Goal: Information Seeking & Learning: Learn about a topic

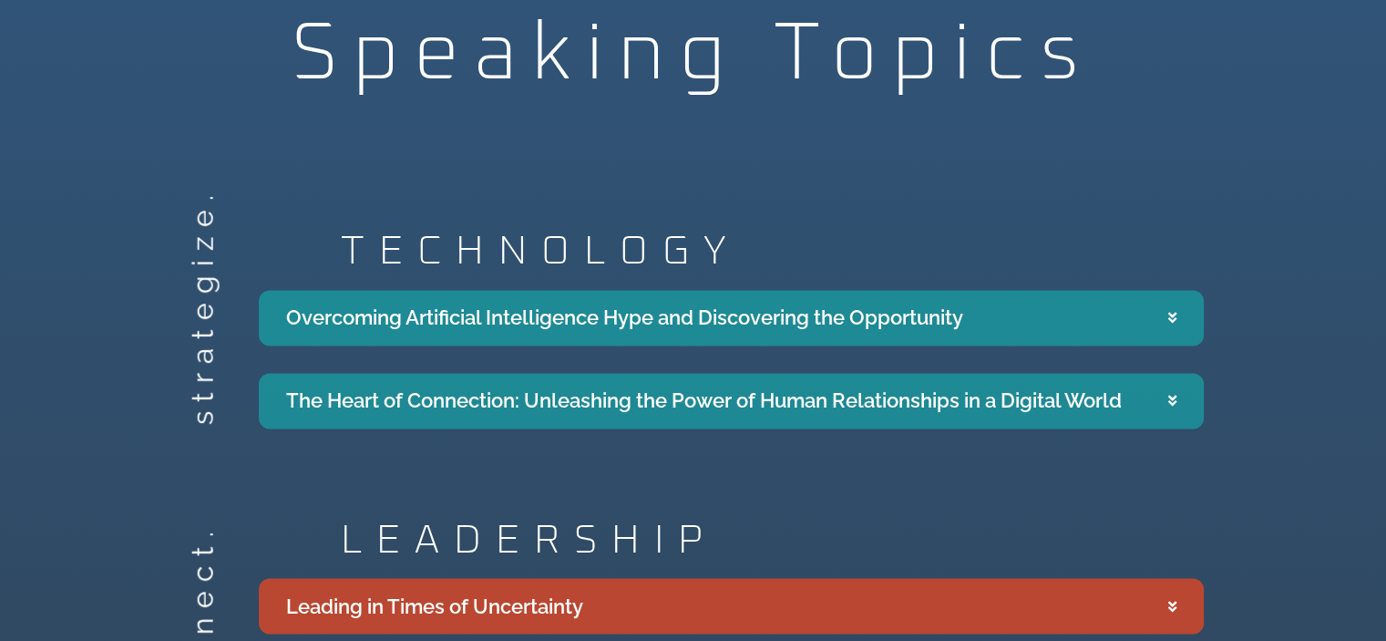
scroll to position [3098, 0]
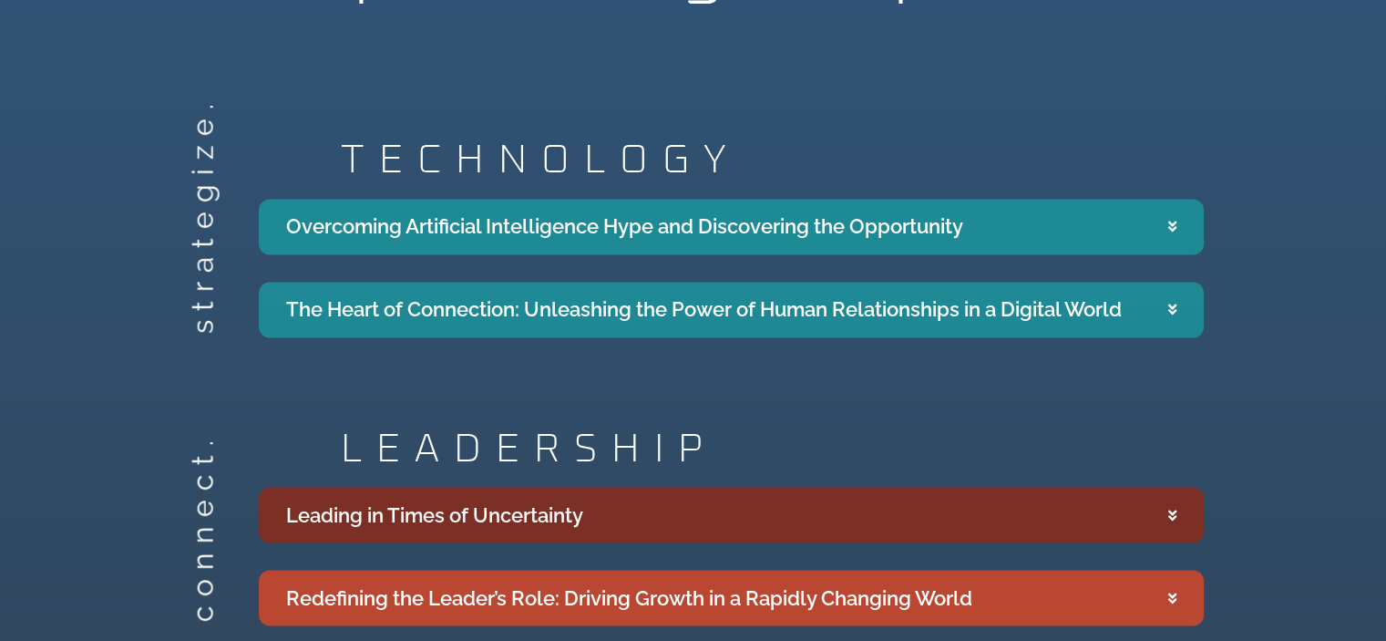
click at [1175, 508] on icon "Accordion. Open links with Enter or Space, close with Escape, and navigate with…" at bounding box center [1172, 515] width 8 height 14
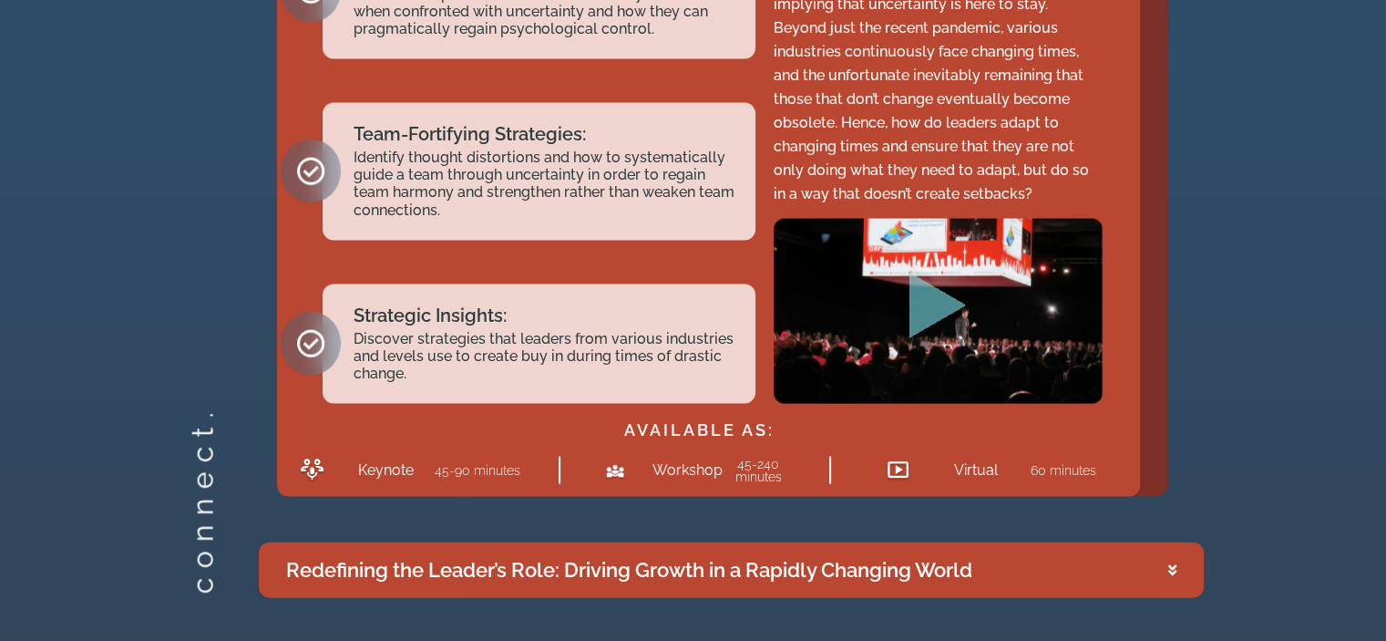
scroll to position [3918, 0]
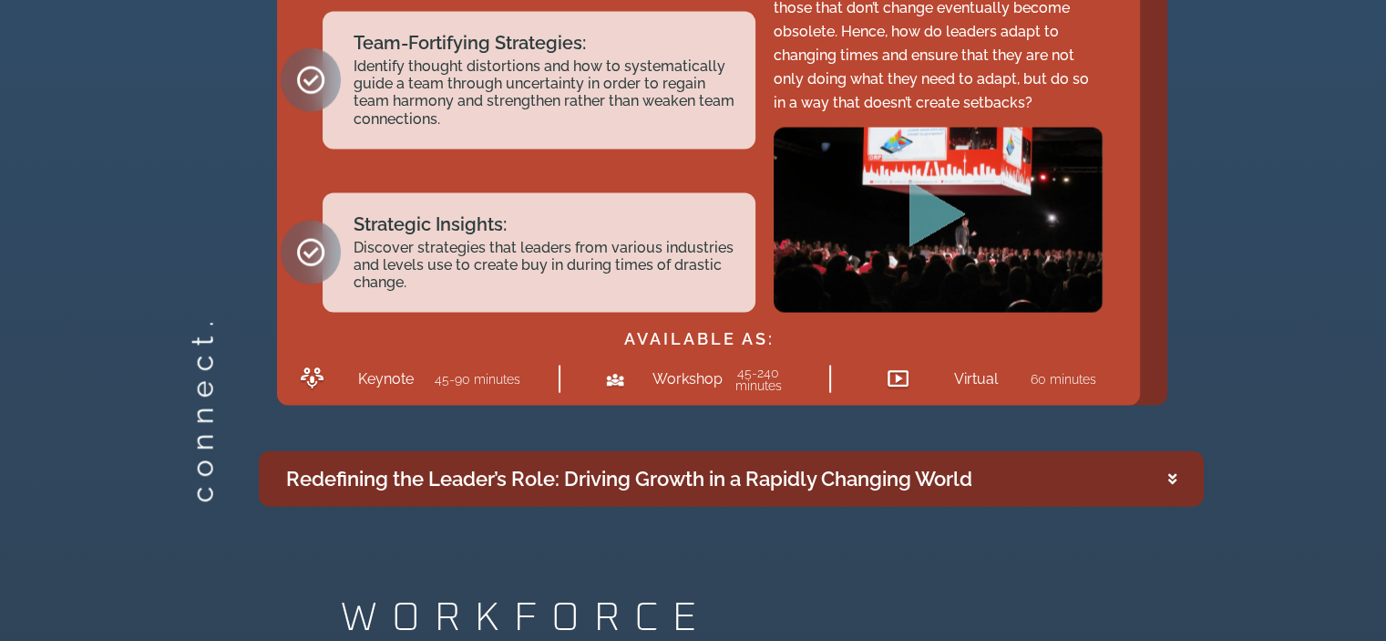
click at [1172, 472] on icon "Accordion. Open links with Enter or Space, close with Escape, and navigate with…" at bounding box center [1172, 479] width 8 height 14
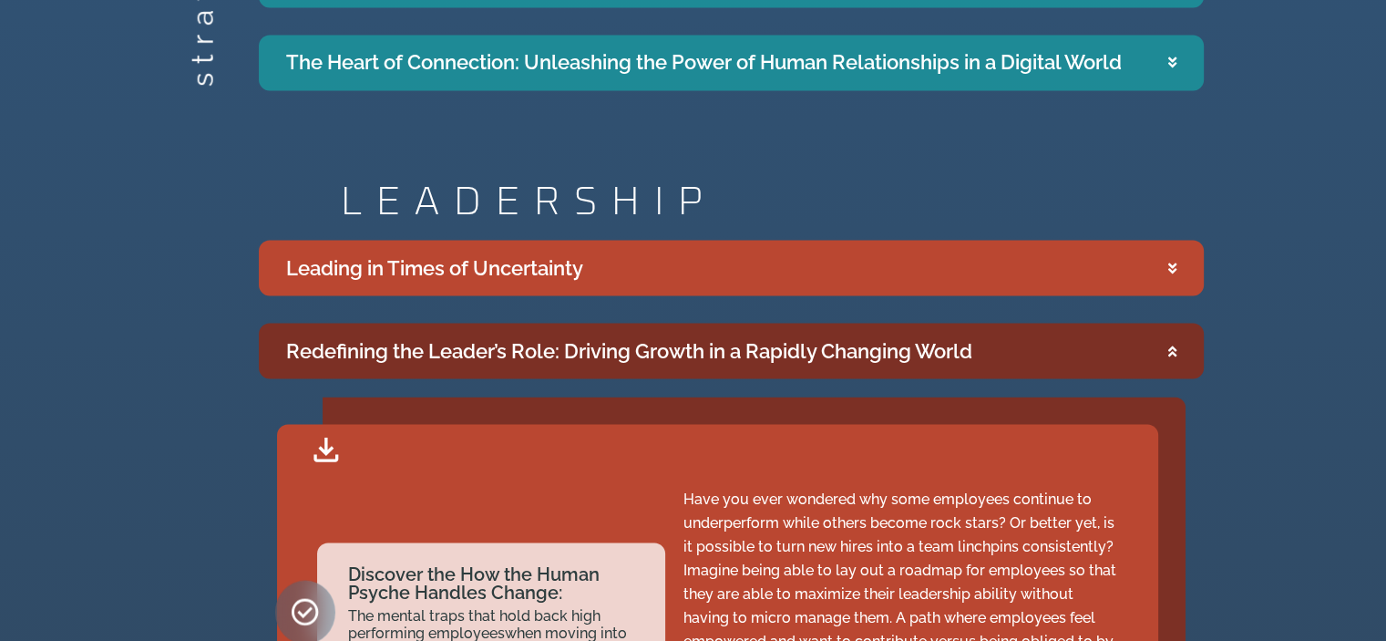
scroll to position [2981, 0]
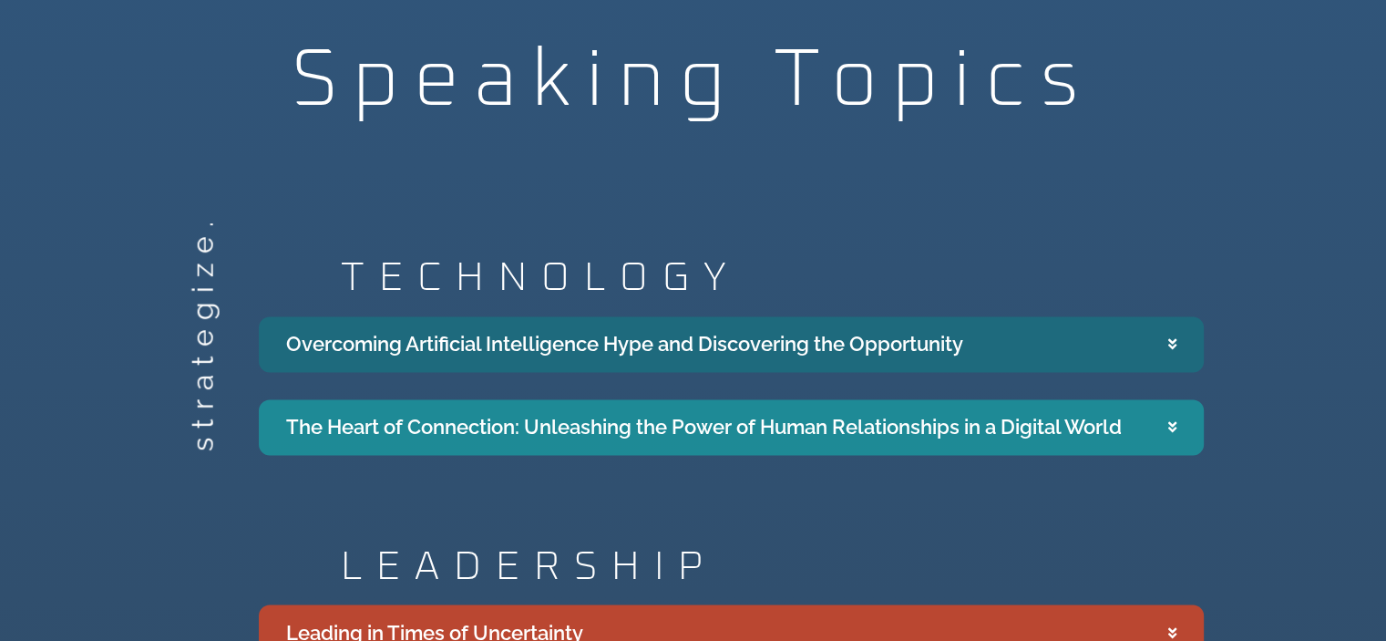
click at [1177, 316] on summary "Overcoming Artificial Intelligence Hype and Discovering the Opportunity" at bounding box center [731, 344] width 945 height 56
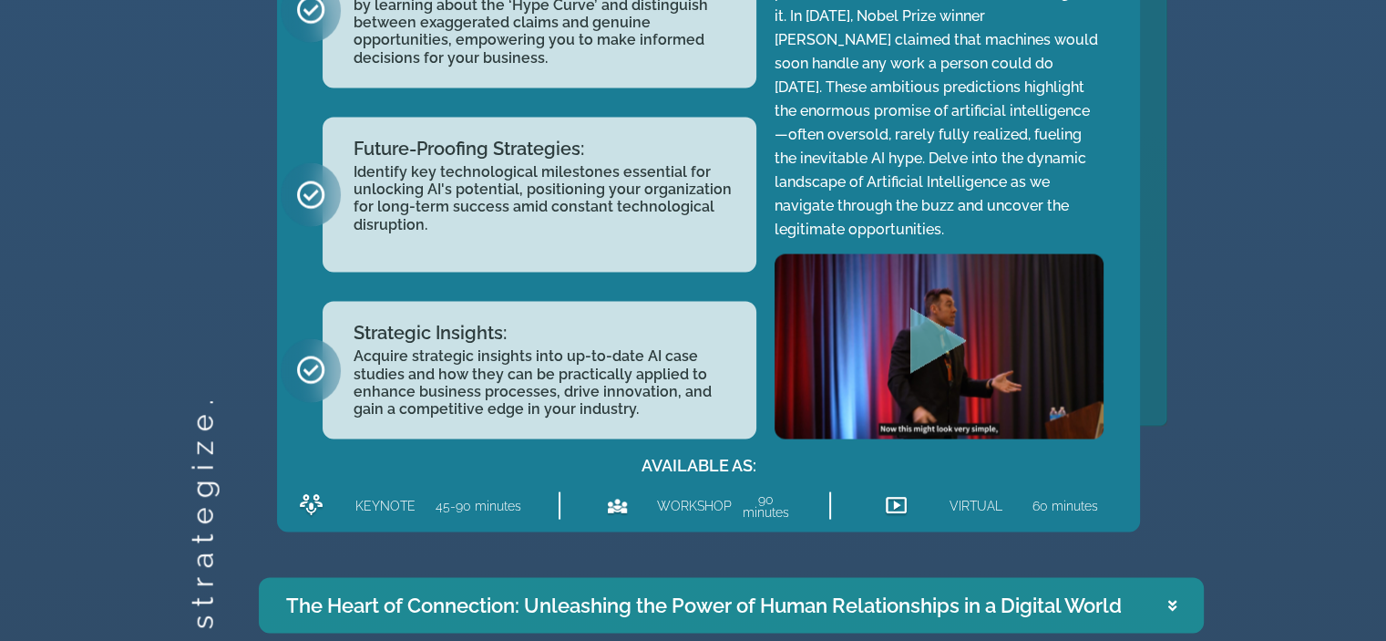
scroll to position [3618, 0]
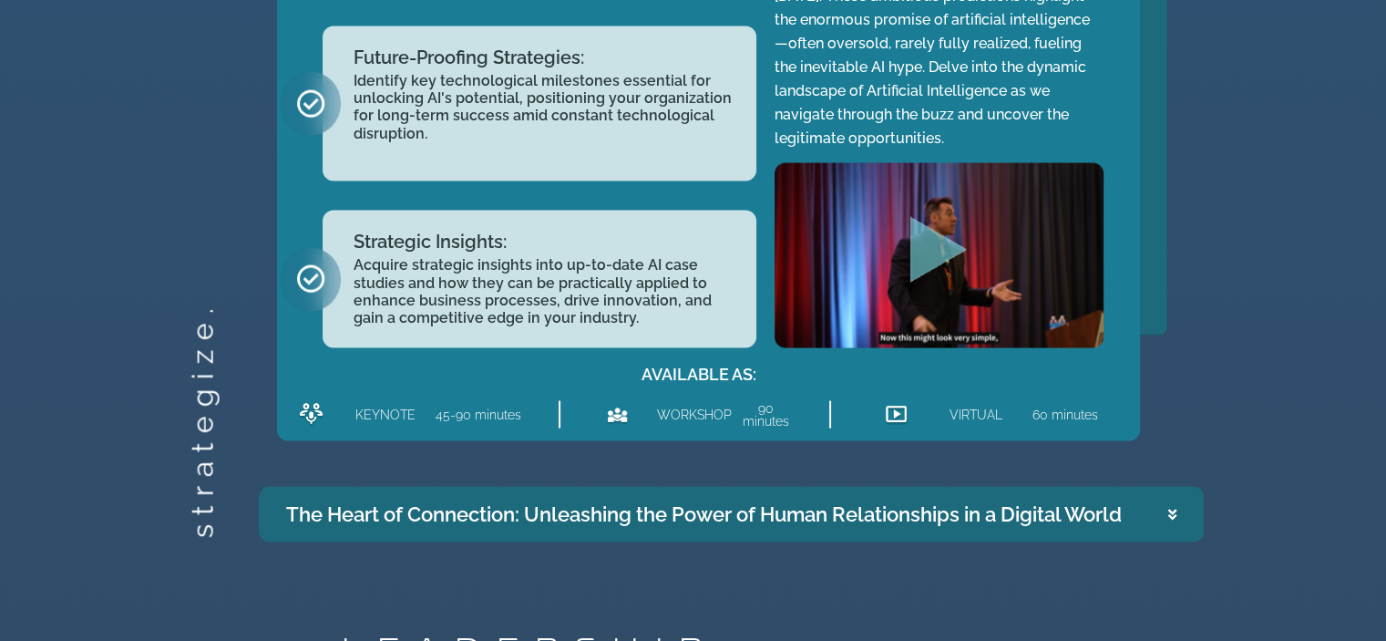
click at [1175, 487] on summary "The Heart of Connection: Unleashing the Power of Human Relationships in a Digit…" at bounding box center [731, 515] width 945 height 56
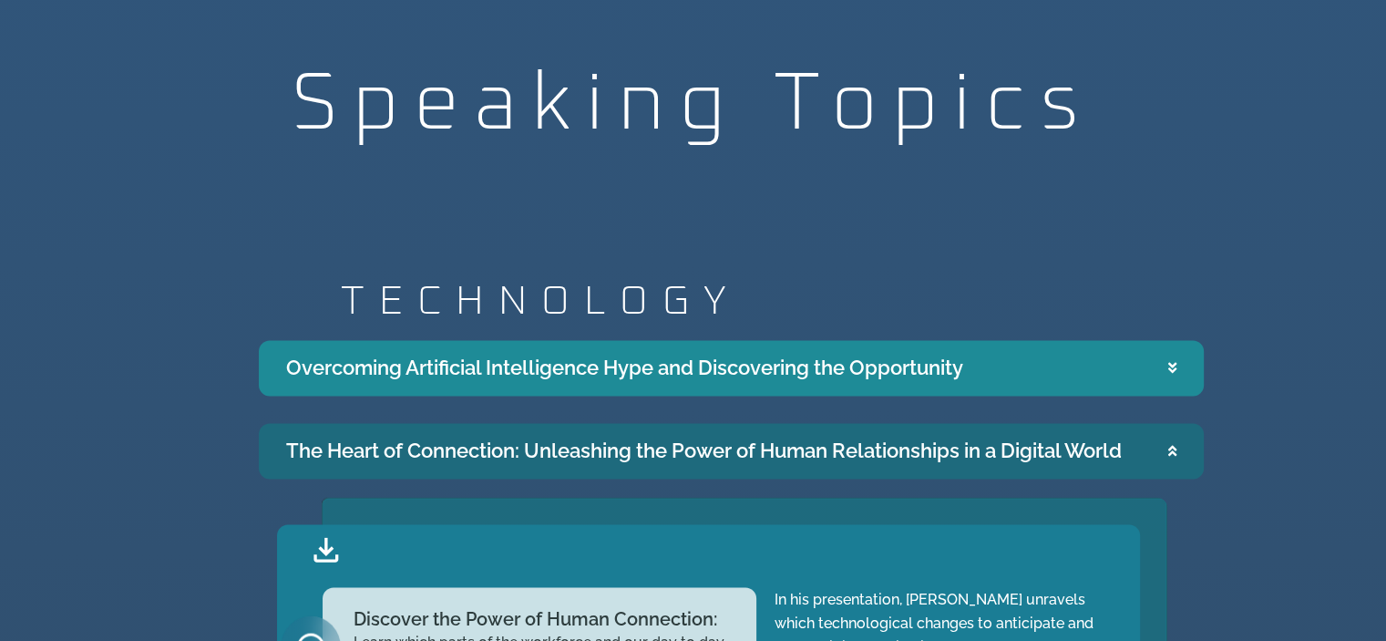
scroll to position [2866, 0]
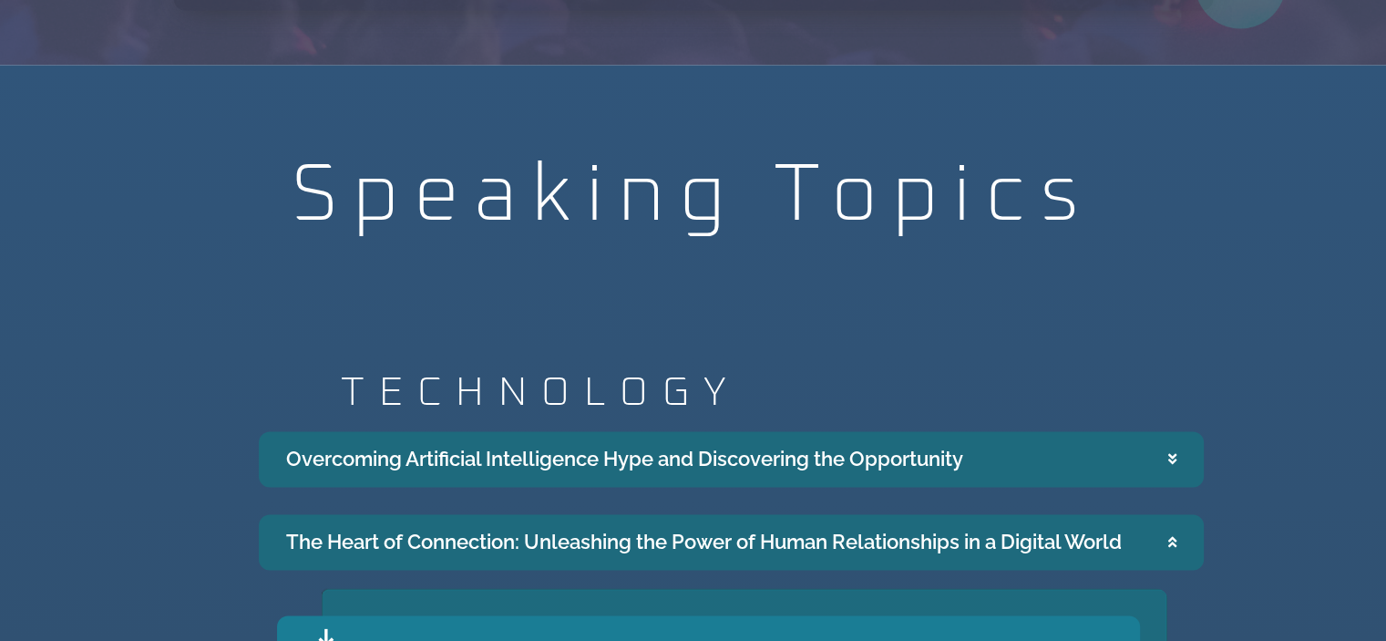
click at [1172, 452] on icon "Accordion. Open links with Enter or Space, close with Escape, and navigate with…" at bounding box center [1172, 459] width 8 height 14
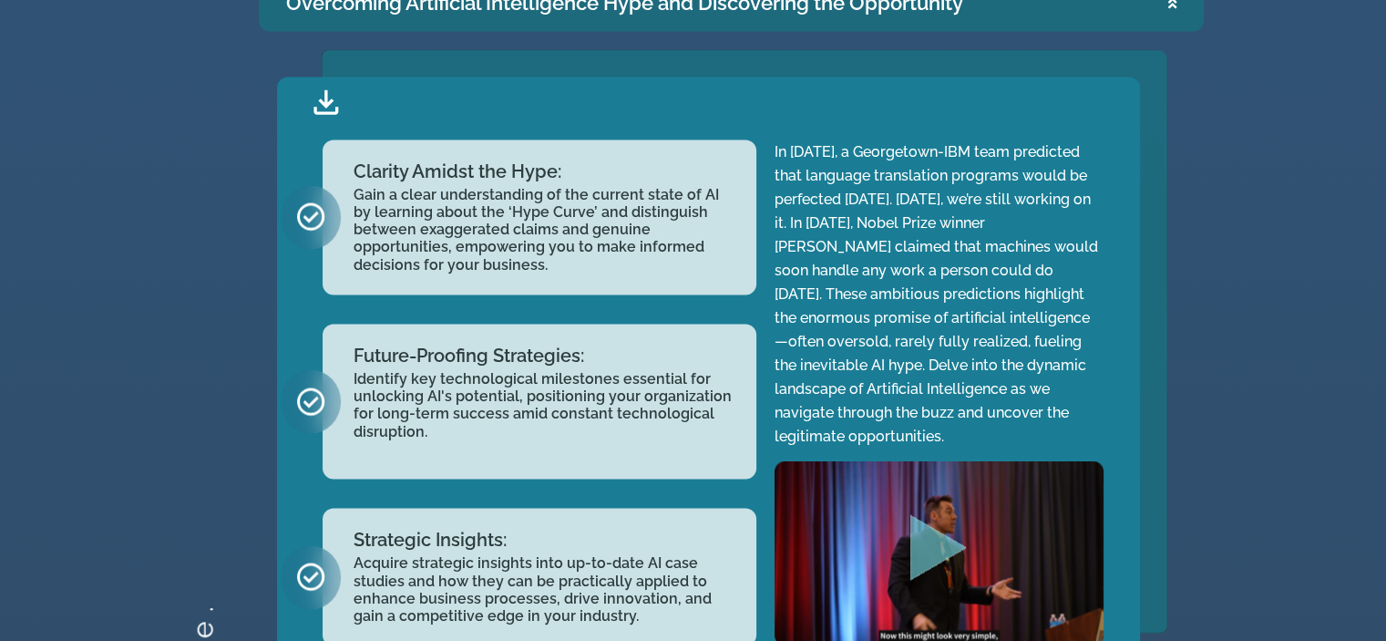
scroll to position [3413, 0]
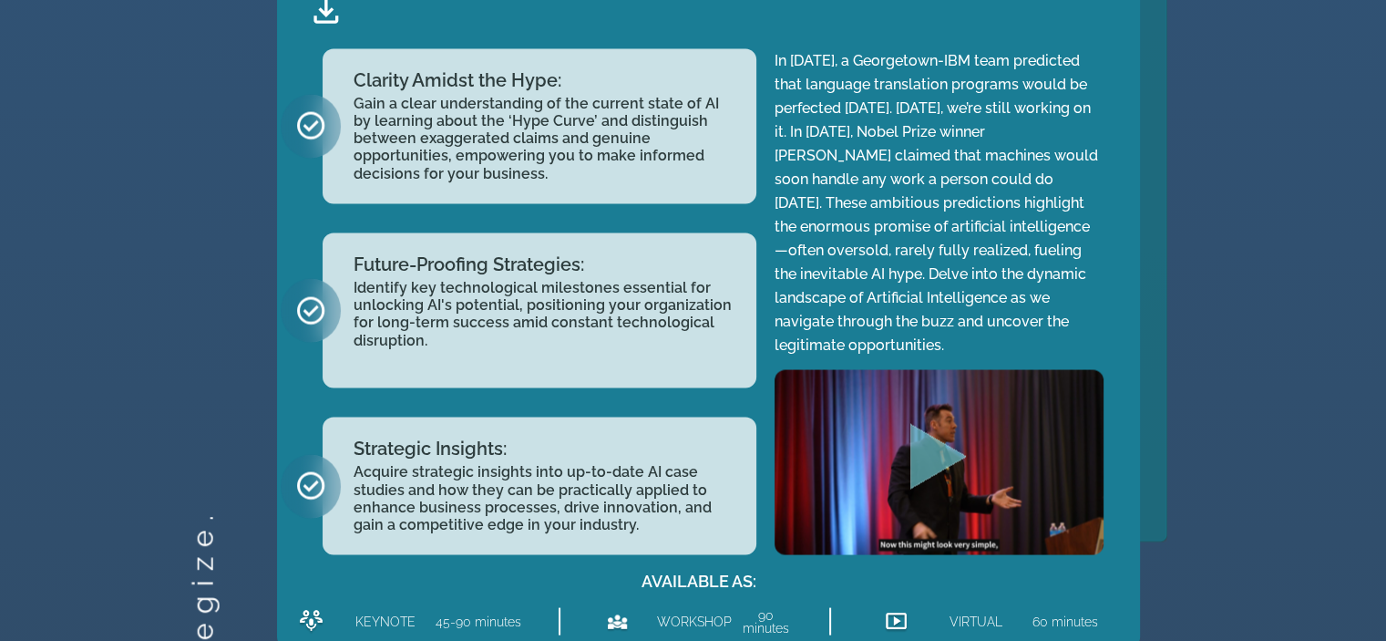
click at [938, 422] on icon ".st0{fill:#FFF;fill-opacity:.39}.st1{fill:#5ADCE8;fill-opacity:.6}.st2{fill:non…" at bounding box center [938, 458] width 73 height 73
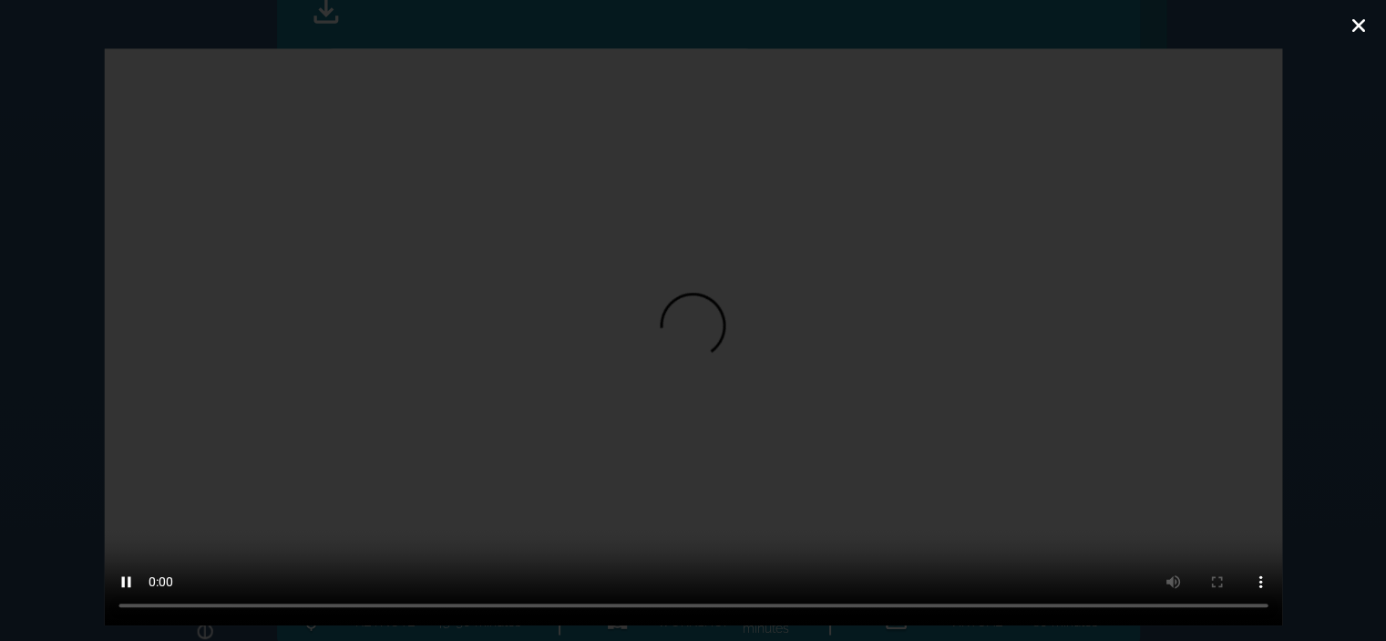
click at [1359, 28] on icon "Close (Esc)" at bounding box center [1359, 25] width 18 height 18
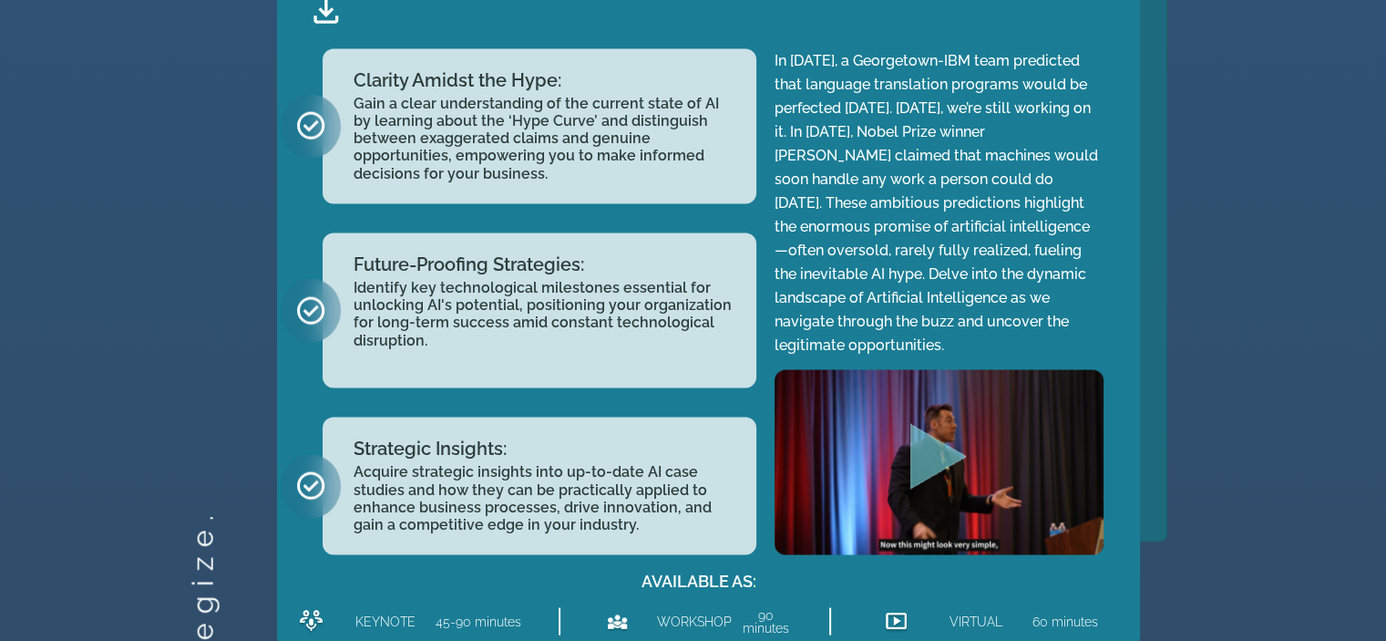
scroll to position [3230, 0]
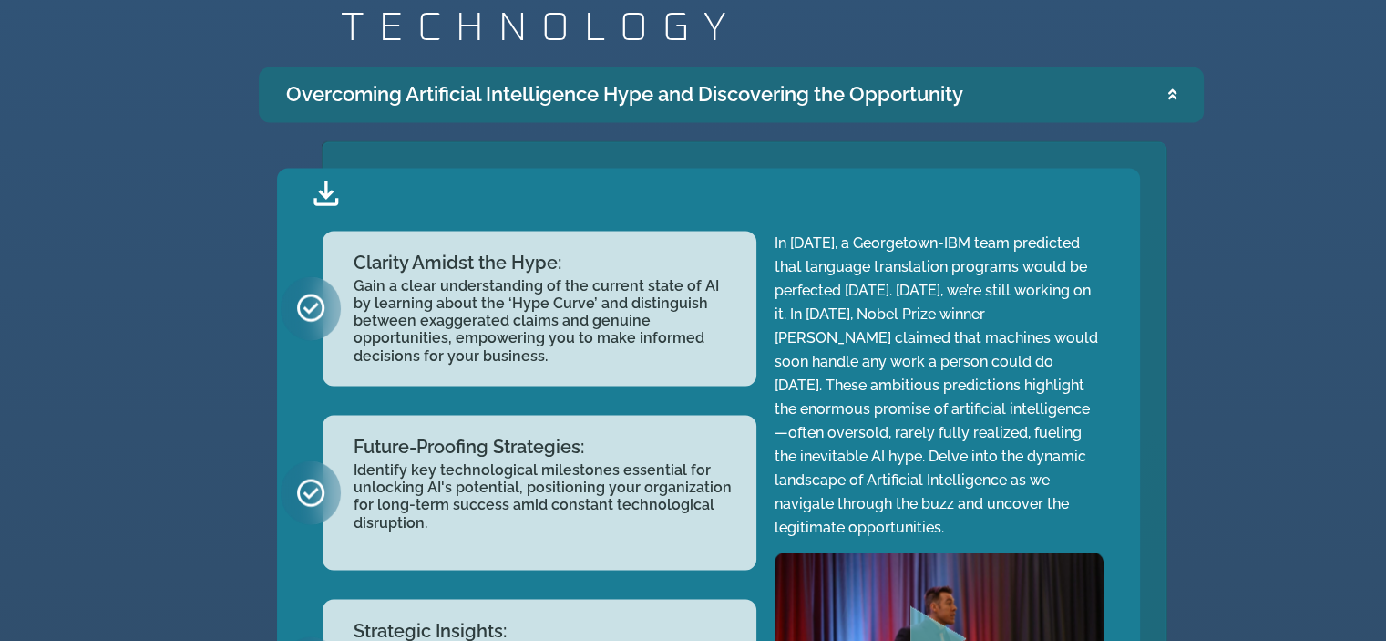
click at [1173, 87] on icon "Accordion. Open links with Enter or Space, close with Escape, and navigate with…" at bounding box center [1172, 94] width 8 height 14
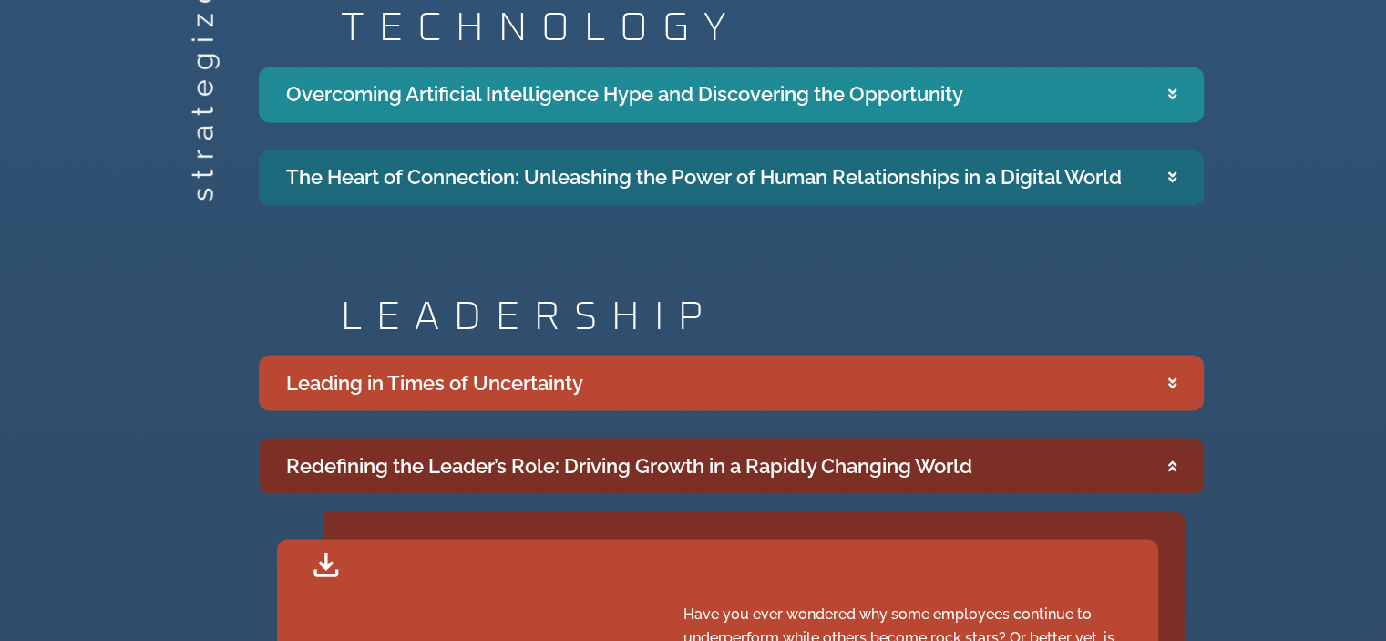
click at [1168, 170] on icon "Accordion. Open links with Enter or Space, close with Escape, and navigate with…" at bounding box center [1172, 177] width 8 height 14
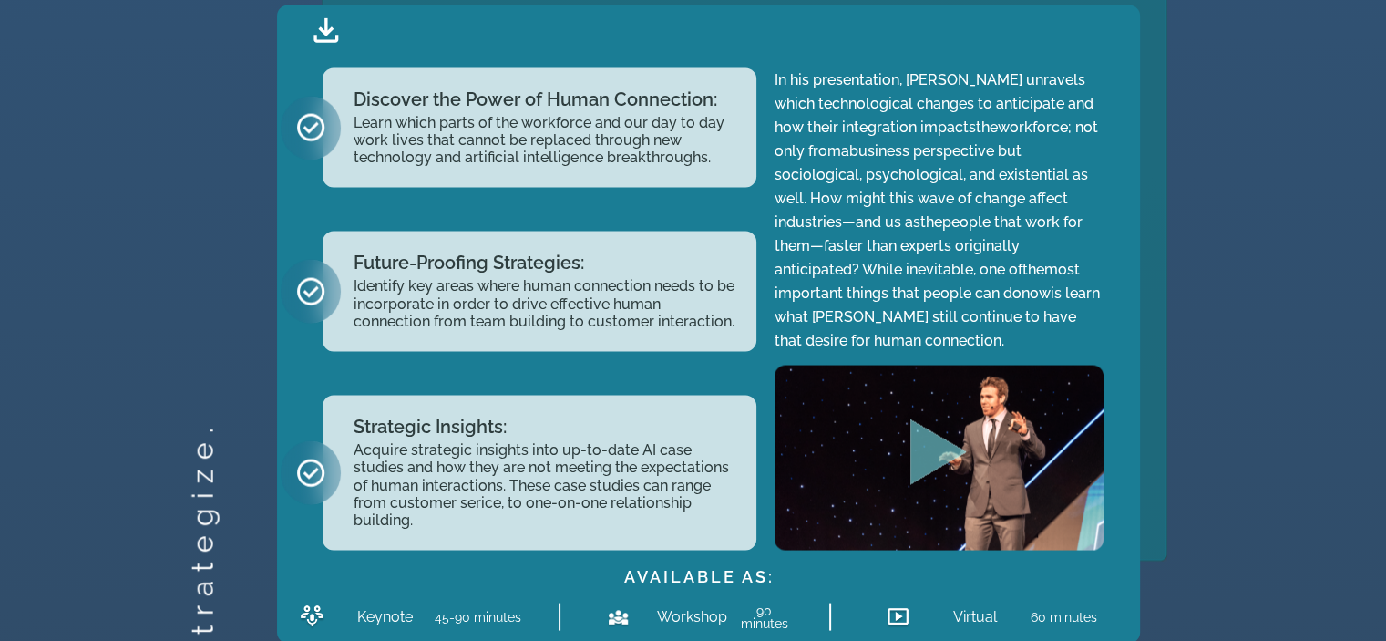
scroll to position [3567, 0]
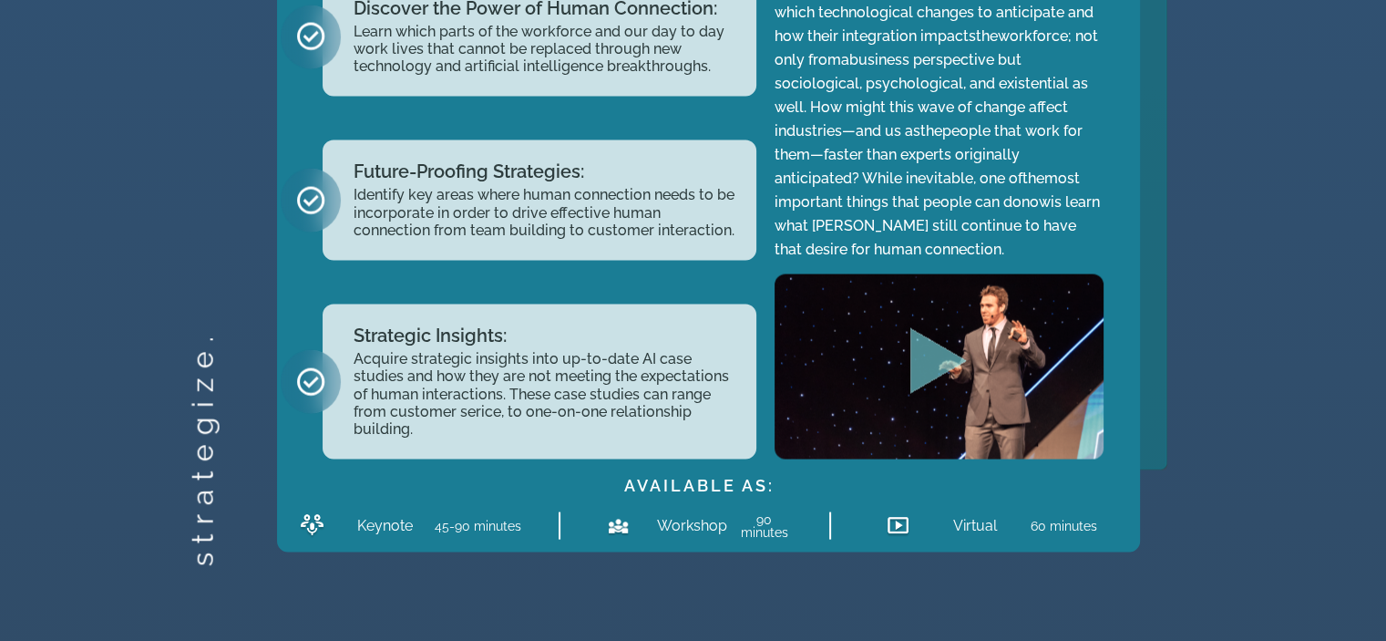
click at [949, 328] on icon "Play Video about Jeff Butler survey page" at bounding box center [938, 361] width 56 height 66
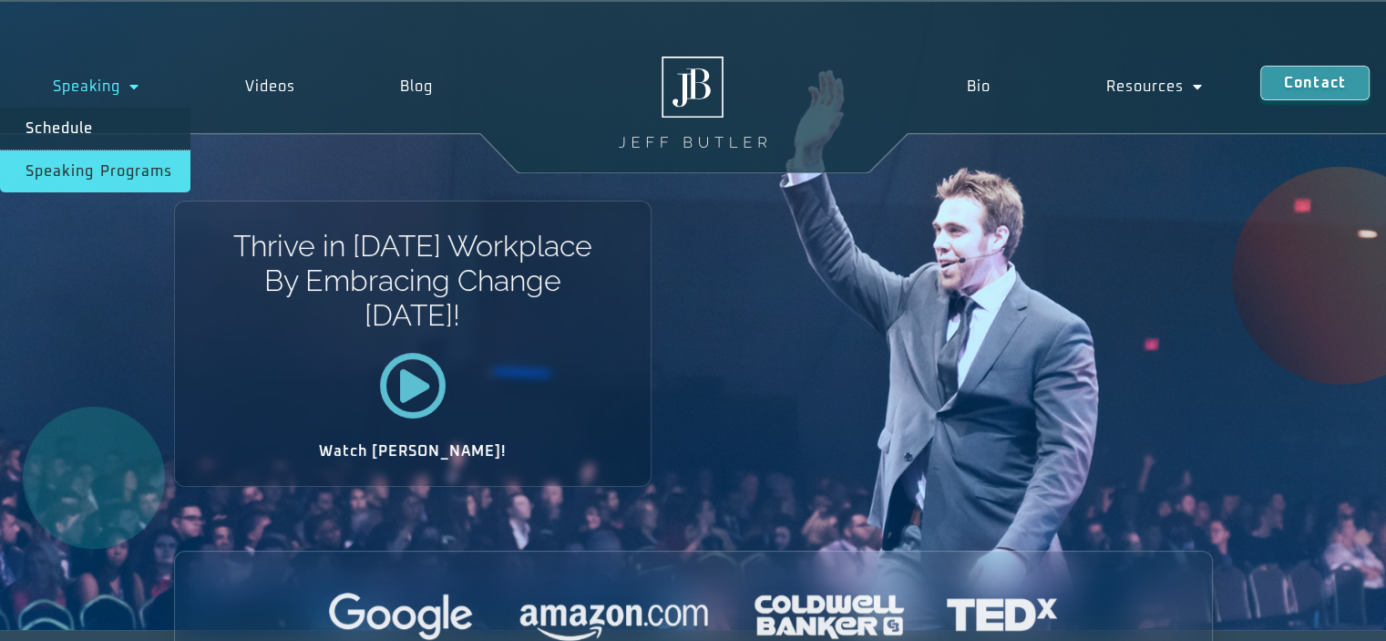
click at [65, 174] on link "Speaking Programs" at bounding box center [95, 171] width 190 height 42
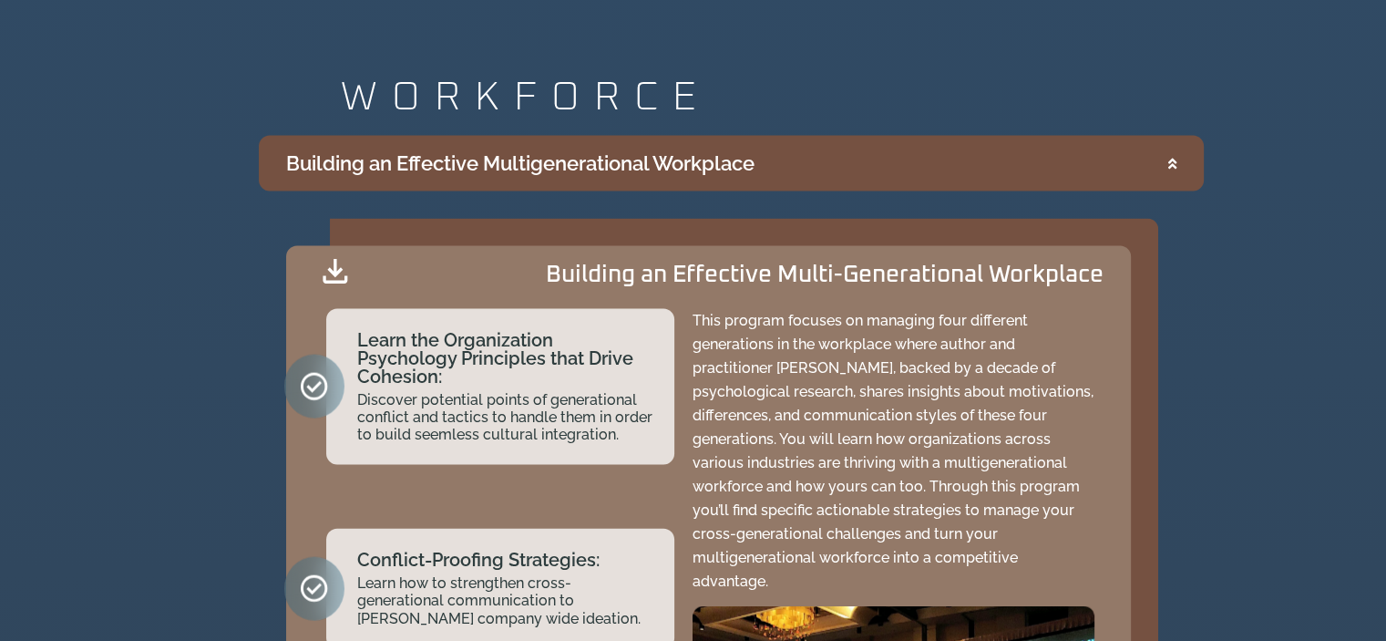
scroll to position [3736, 0]
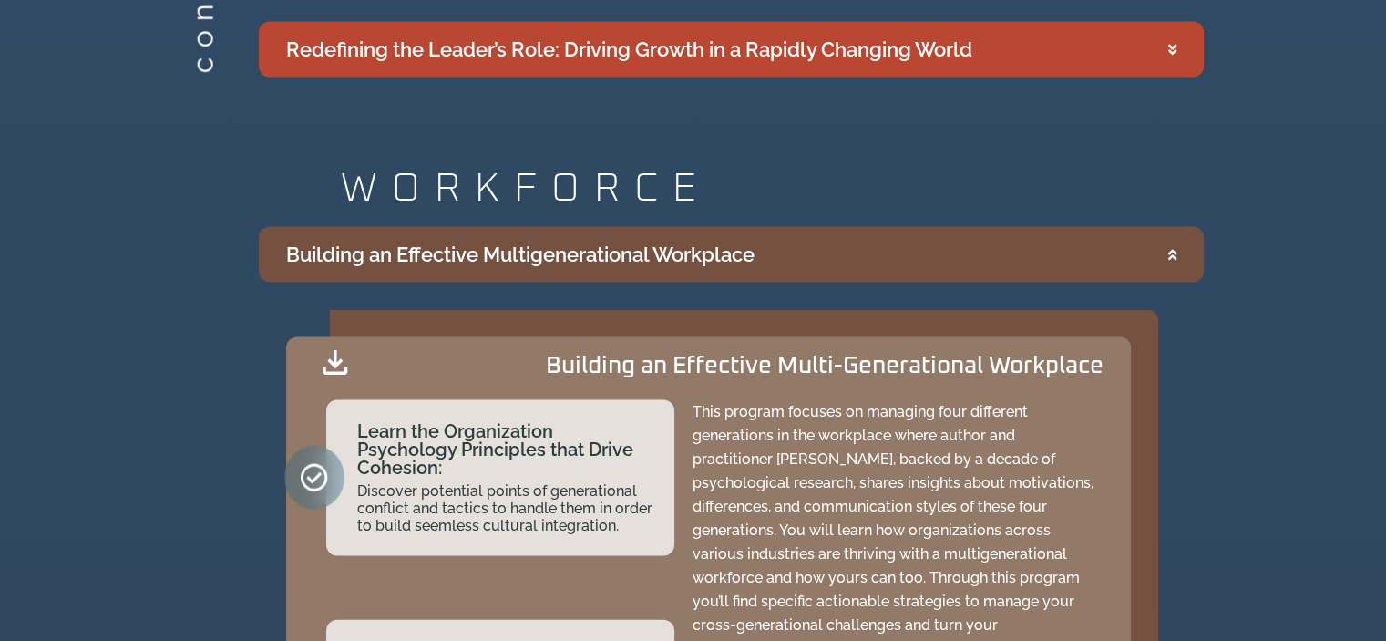
click at [1170, 251] on icon "Accordion. Open links with Enter or Space, close with Escape, and navigate with…" at bounding box center [1172, 255] width 8 height 14
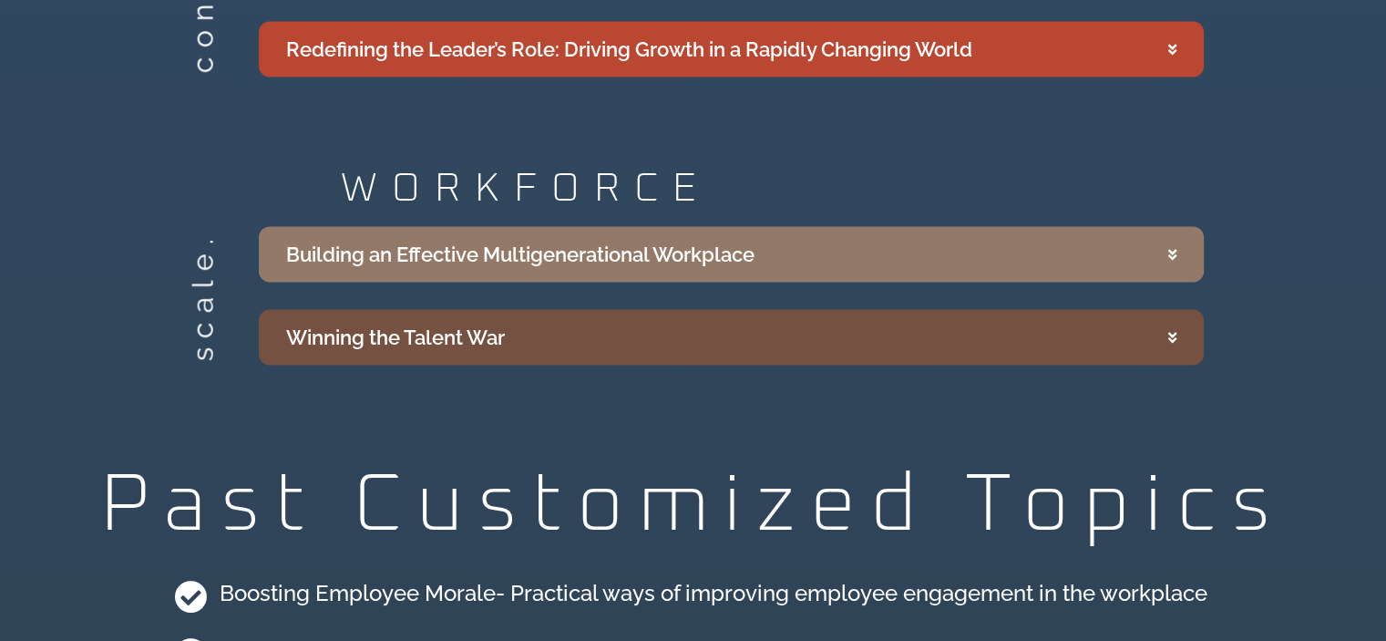
click at [1175, 331] on icon "Accordion. Open links with Enter or Space, close with Escape, and navigate with…" at bounding box center [1172, 338] width 8 height 14
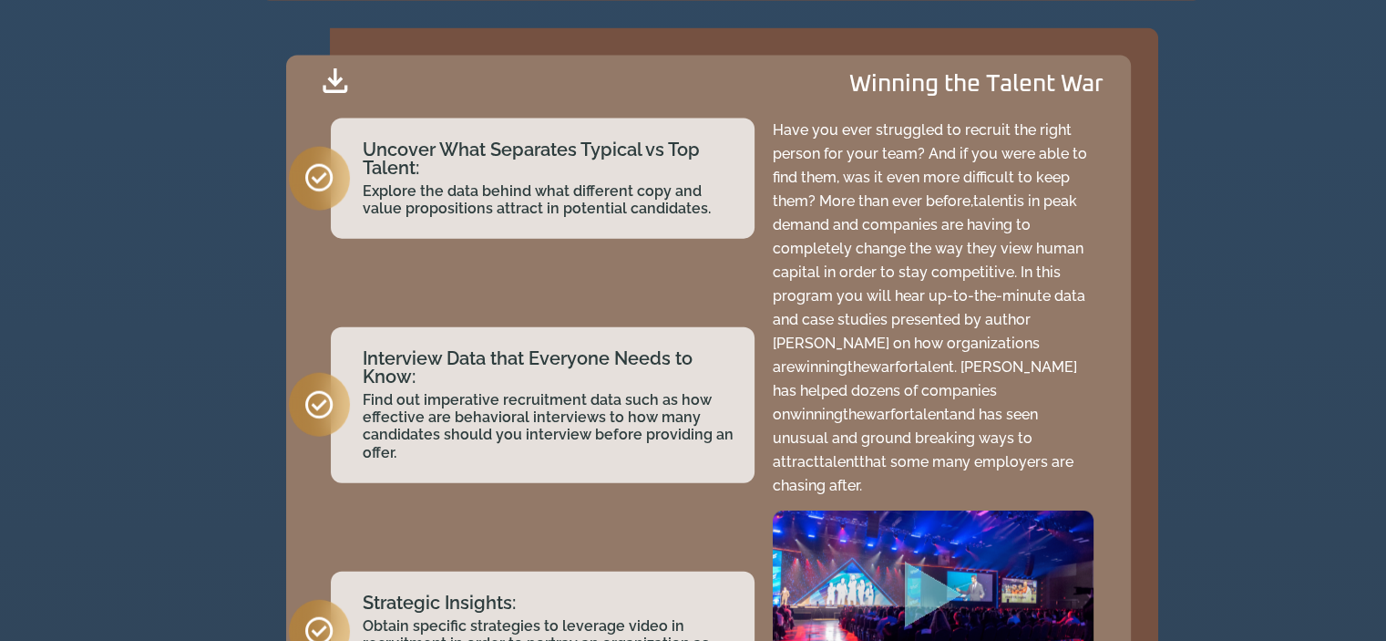
scroll to position [3827, 0]
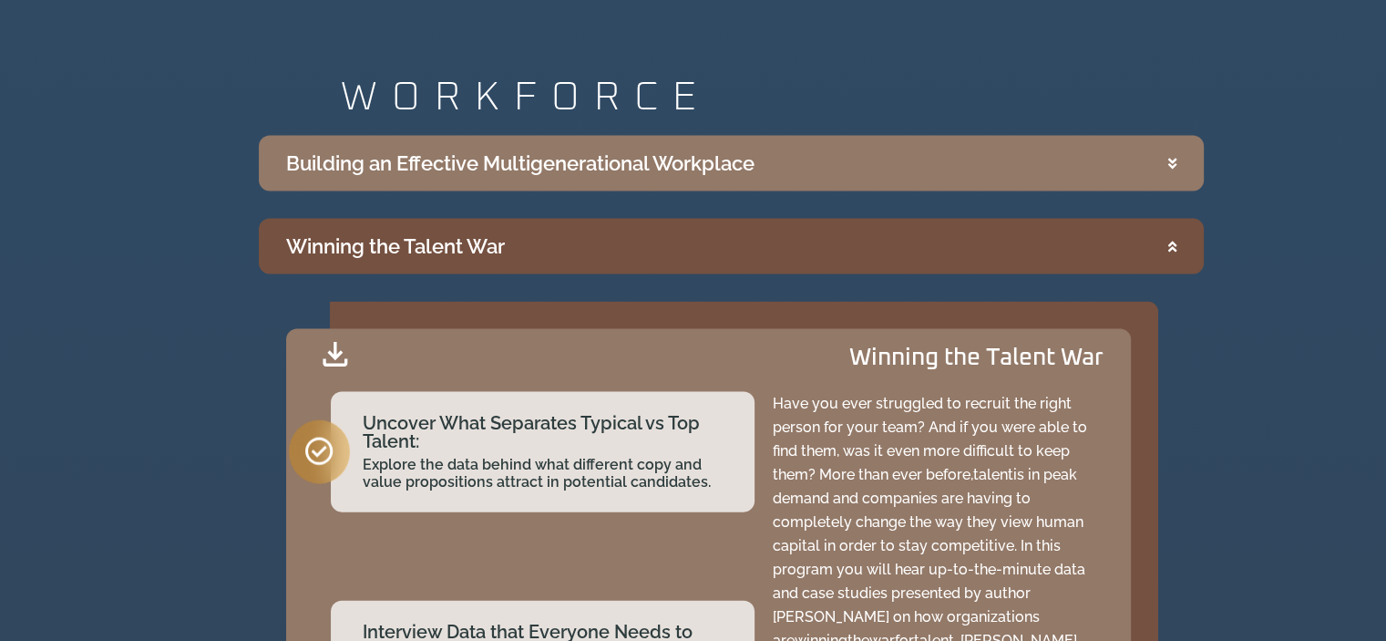
click at [1170, 247] on icon "Accordion. Open links with Enter or Space, close with Escape, and navigate with…" at bounding box center [1172, 247] width 8 height 14
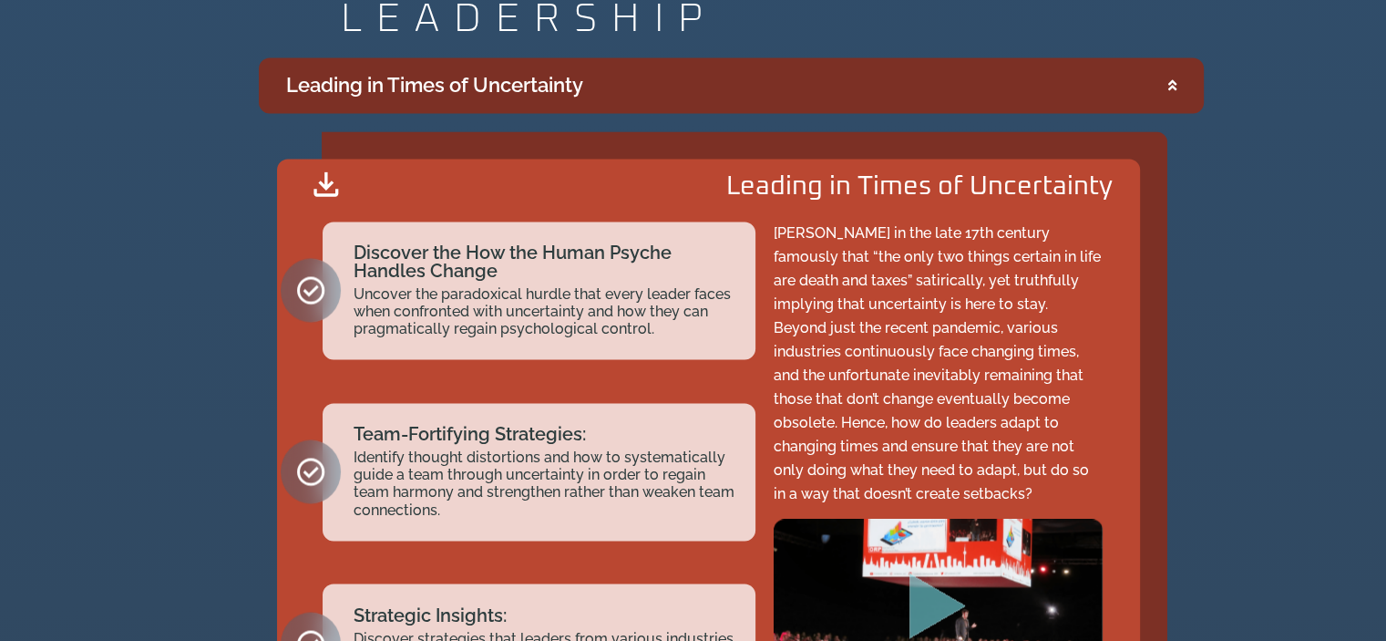
scroll to position [2825, 0]
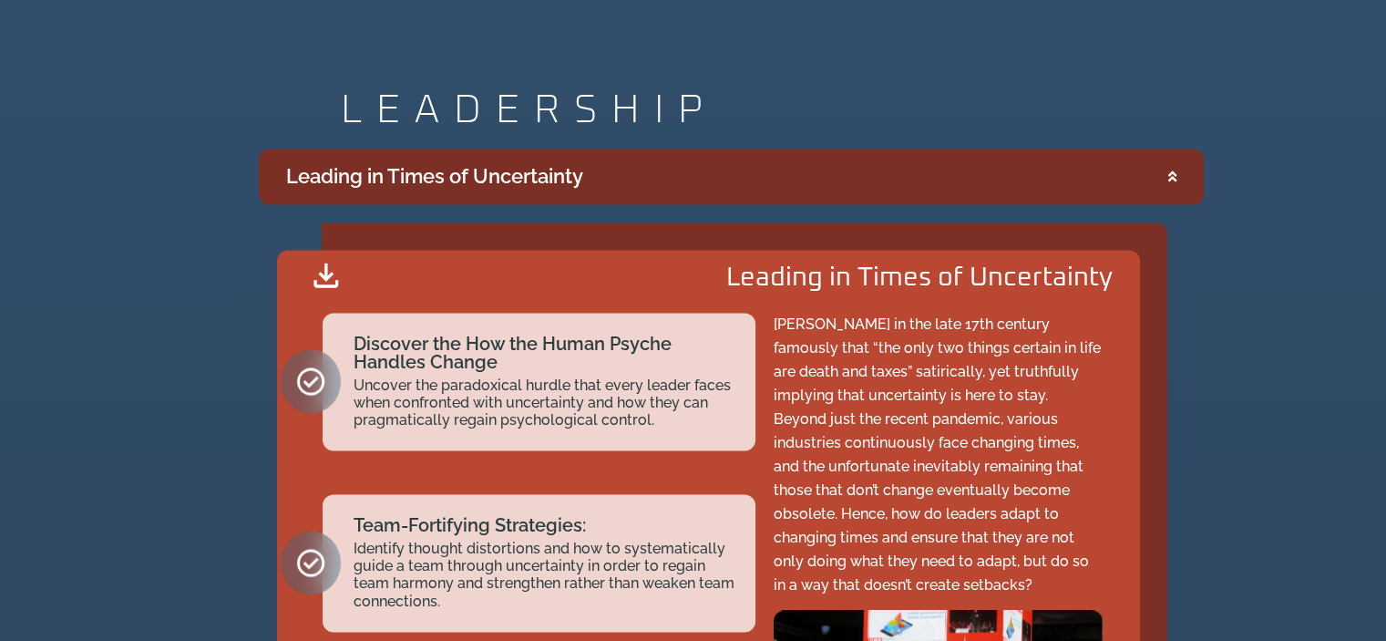
click at [1176, 174] on summary "Leading in Times of Uncertainty" at bounding box center [731, 177] width 945 height 56
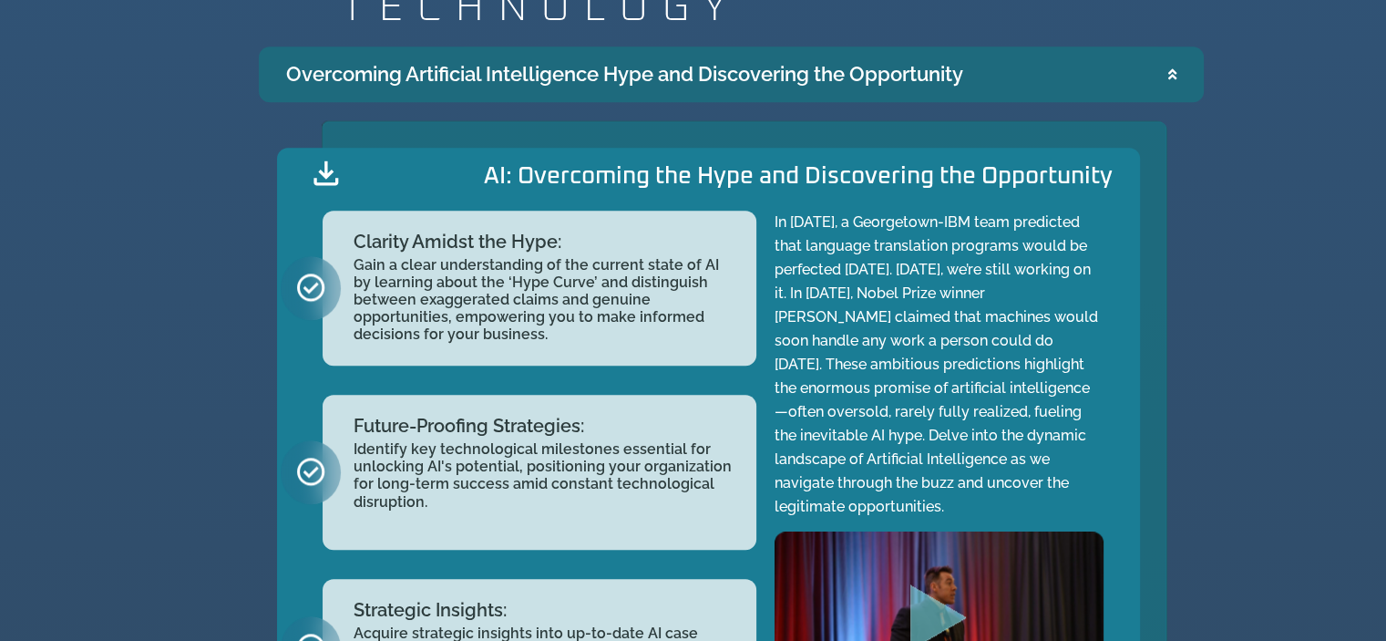
scroll to position [1822, 0]
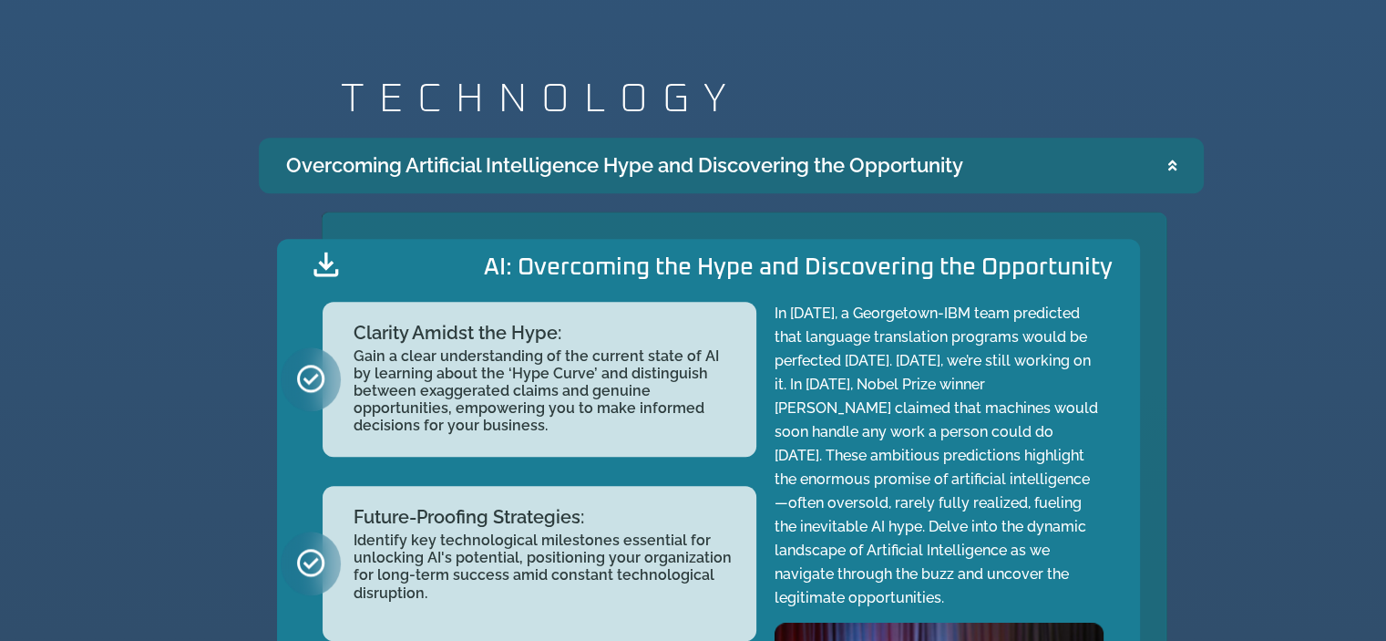
click at [1174, 162] on icon "Accordion. Open links with Enter or Space, close with Escape, and navigate with…" at bounding box center [1172, 166] width 8 height 14
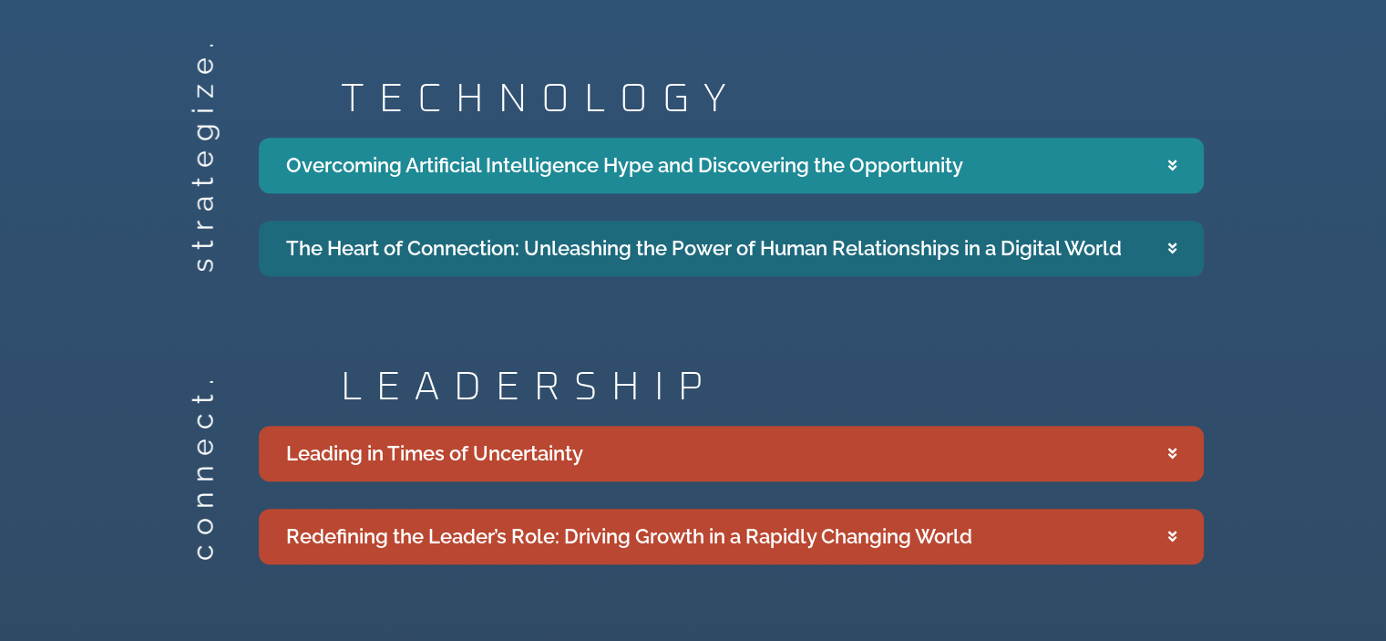
click at [1176, 243] on summary "The Heart of Connection: Unleashing the Power of Human Relationships in a Digit…" at bounding box center [731, 249] width 945 height 56
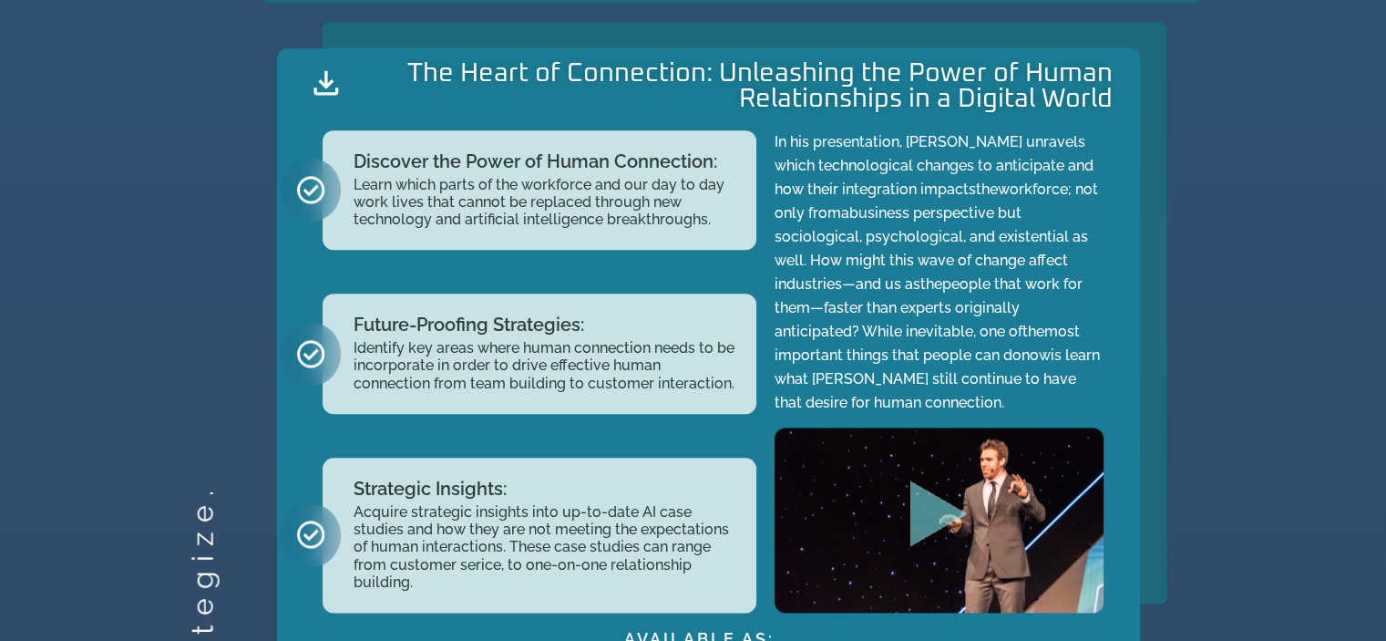
scroll to position [2187, 0]
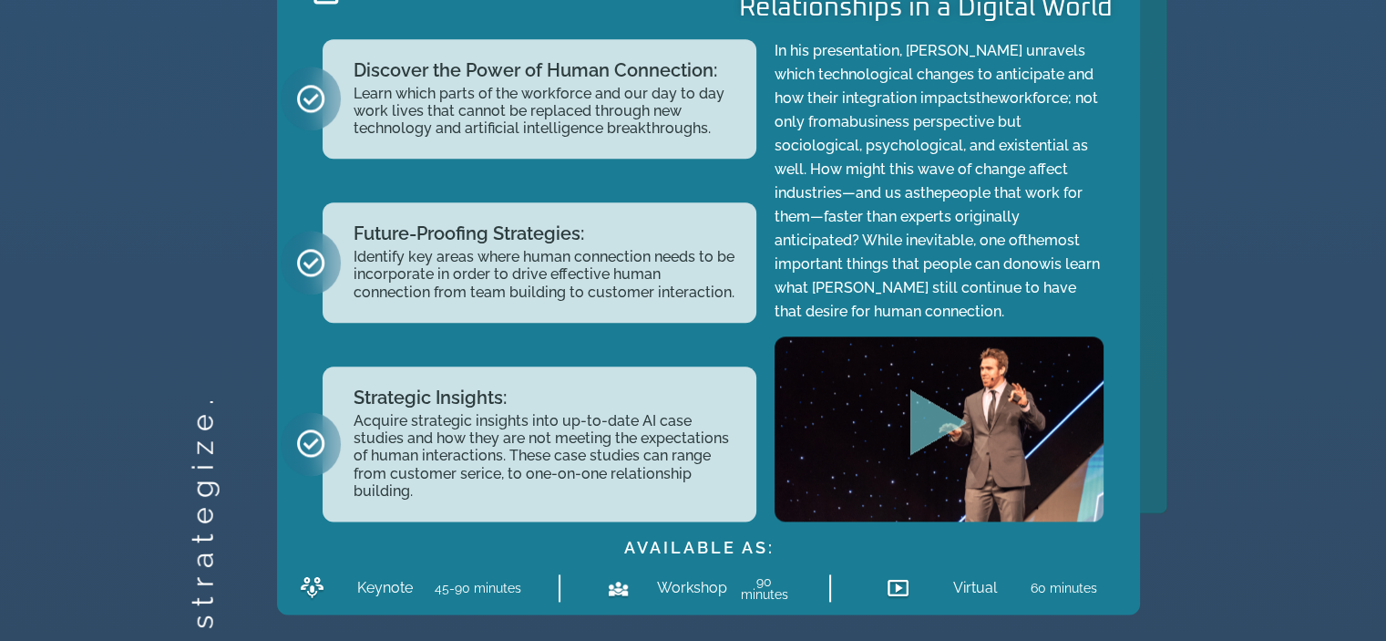
click at [929, 426] on icon "Play Video about Jeff Butler survey page" at bounding box center [938, 423] width 56 height 66
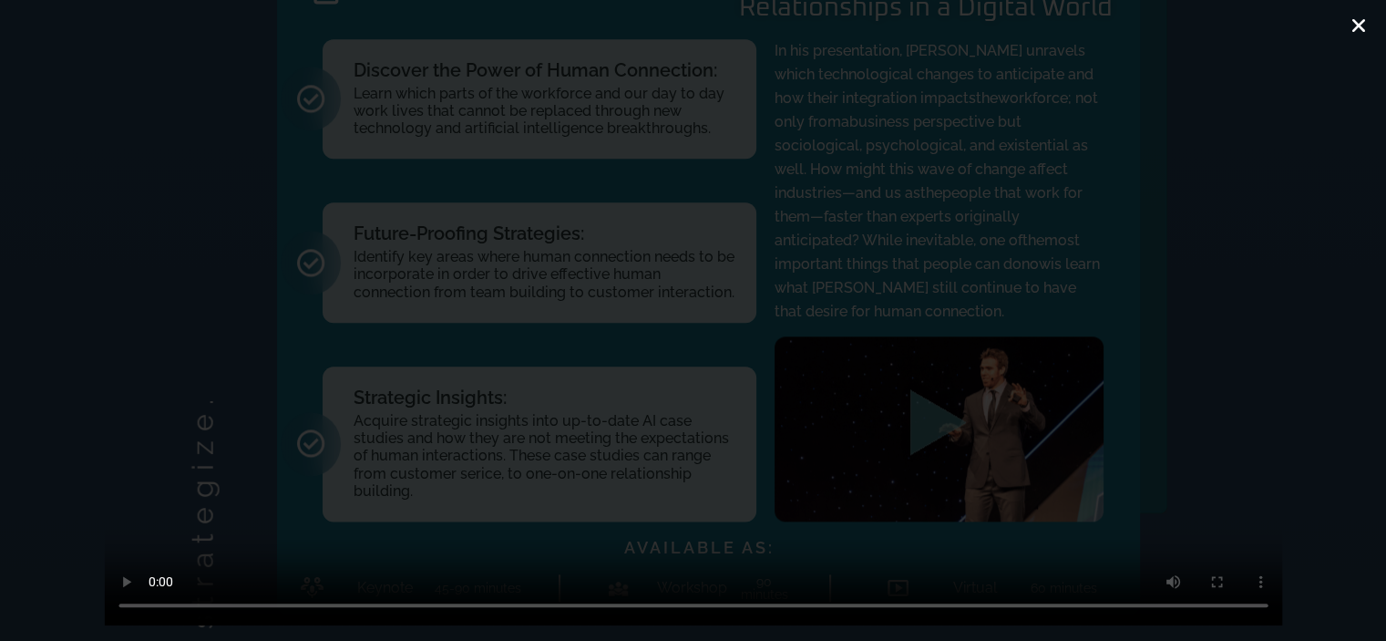
click at [1356, 29] on icon "Close (Esc)" at bounding box center [1359, 25] width 18 height 18
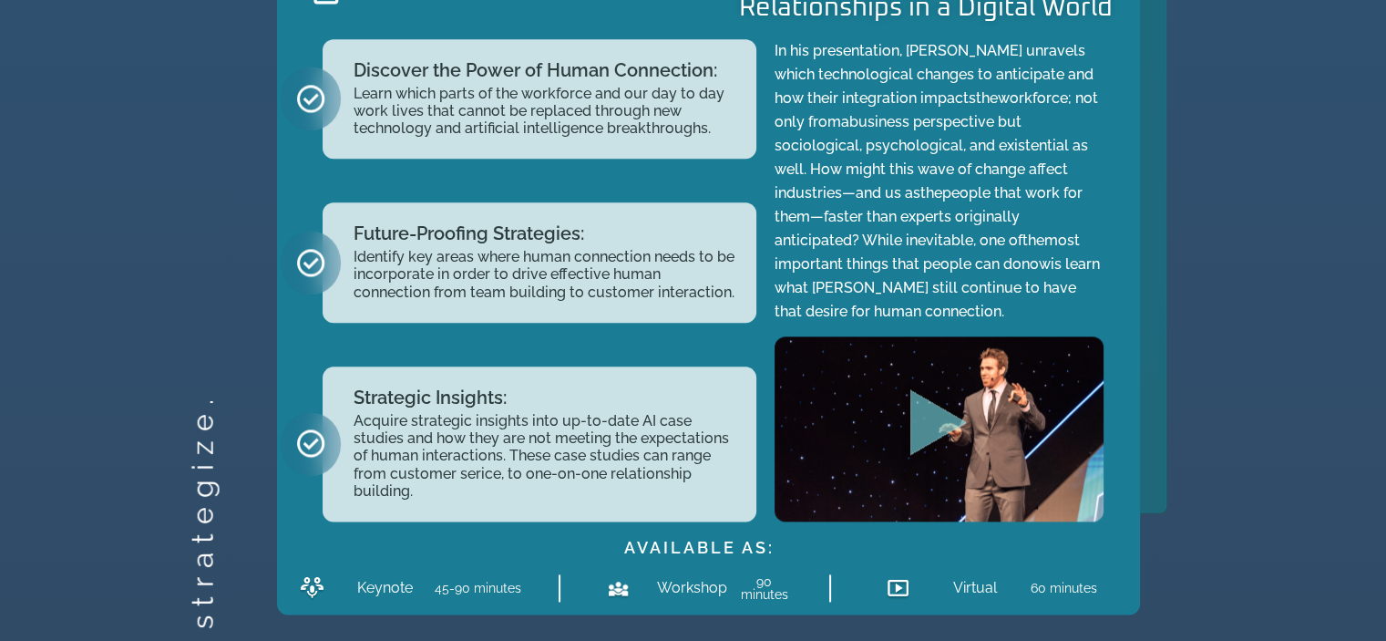
scroll to position [2005, 0]
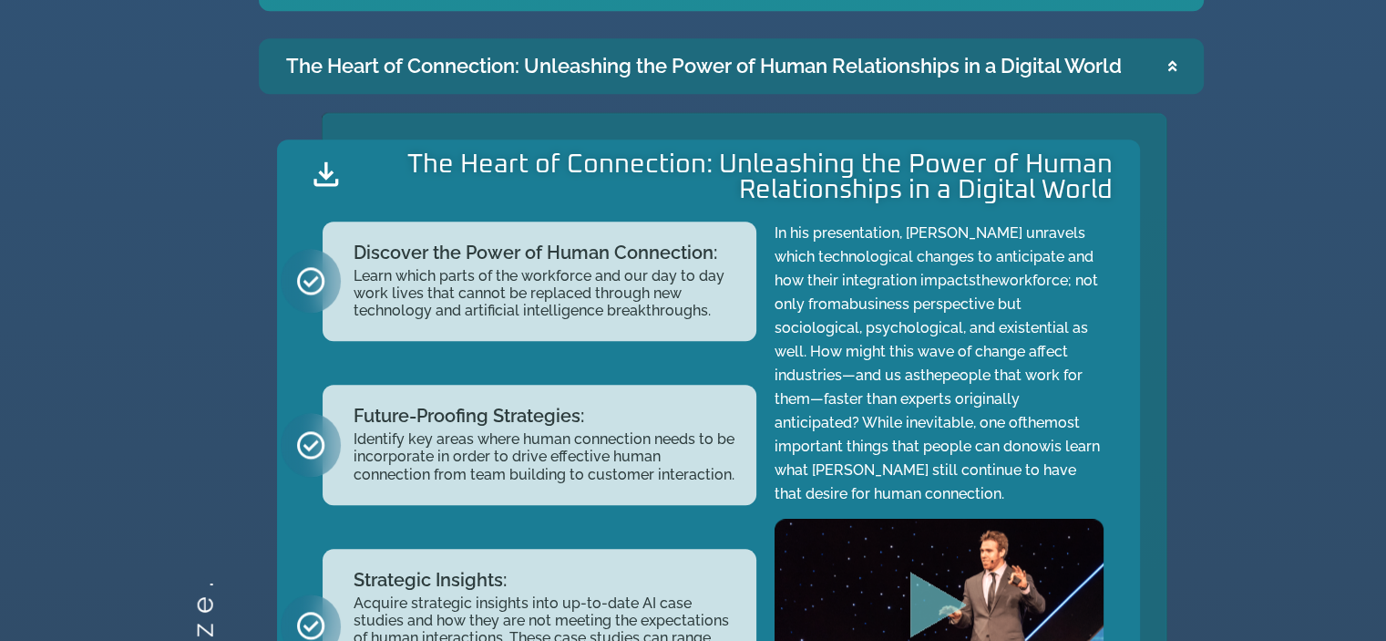
click at [1172, 65] on icon "Accordion. Open links with Enter or Space, close with Escape, and navigate with…" at bounding box center [1172, 66] width 8 height 14
